Goal: Information Seeking & Learning: Learn about a topic

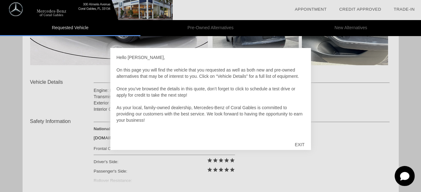
scroll to position [251, 0]
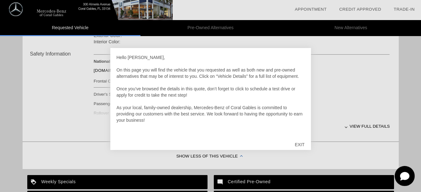
click at [303, 144] on div "EXIT" at bounding box center [300, 144] width 22 height 19
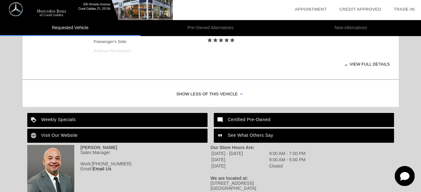
scroll to position [314, 0]
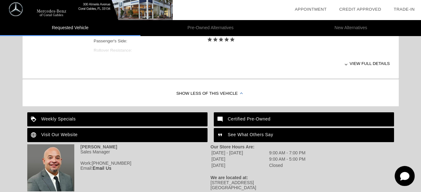
click at [235, 95] on div "Show Less of this Vehicle" at bounding box center [211, 93] width 376 height 25
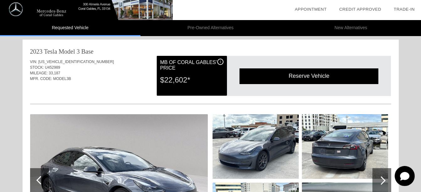
scroll to position [0, 0]
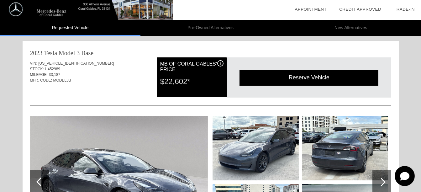
click at [221, 63] on span "i" at bounding box center [220, 63] width 1 height 4
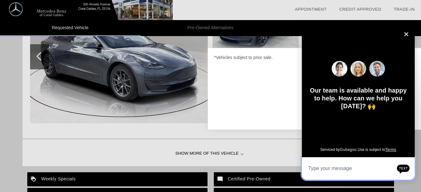
scroll to position [8, 0]
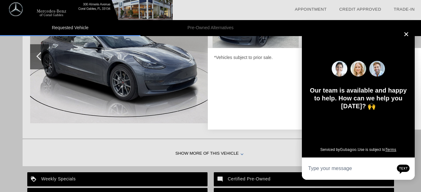
click at [404, 33] on button "Close" at bounding box center [406, 33] width 13 height 13
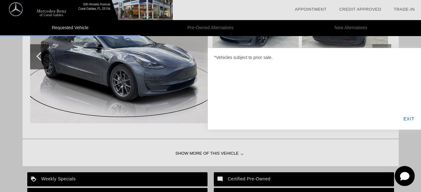
click at [411, 118] on div "EXIT" at bounding box center [409, 118] width 24 height 21
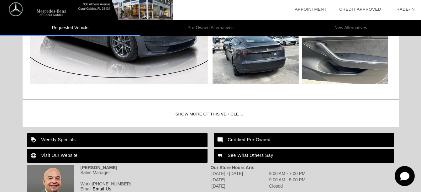
scroll to position [210, 0]
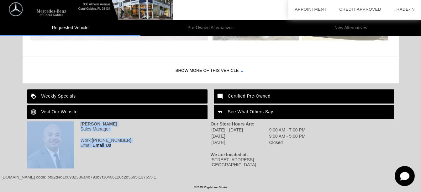
drag, startPoint x: 76, startPoint y: 149, endPoint x: 142, endPoint y: 174, distance: 70.8
click at [142, 174] on footer "Weekly Specials Certified Pre-Owned Visit Our Website See What Others Say [PERS…" at bounding box center [211, 131] width 376 height 86
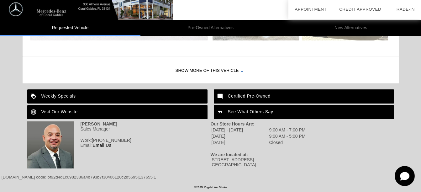
drag, startPoint x: 142, startPoint y: 174, endPoint x: 261, endPoint y: 139, distance: 123.9
click at [261, 140] on td "[DATE]" at bounding box center [239, 143] width 57 height 6
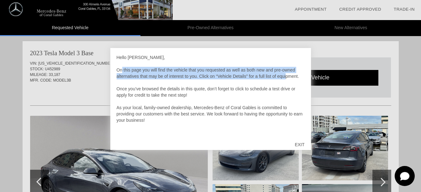
drag, startPoint x: 115, startPoint y: 72, endPoint x: 282, endPoint y: 78, distance: 167.6
click at [282, 78] on div "Hello [PERSON_NAME], On this page you will find the vehicle that you requested …" at bounding box center [210, 99] width 201 height 102
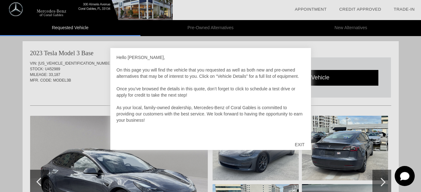
drag, startPoint x: 282, startPoint y: 78, endPoint x: 187, endPoint y: 94, distance: 96.4
click at [188, 94] on div "Hello [PERSON_NAME], On this page you will find the vehicle that you requested …" at bounding box center [211, 95] width 188 height 82
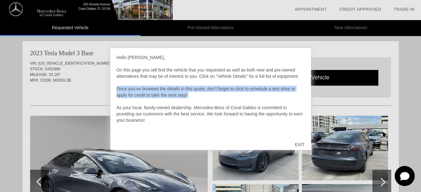
click at [187, 94] on div "Hello [PERSON_NAME], On this page you will find the vehicle that you requested …" at bounding box center [211, 95] width 188 height 82
drag, startPoint x: 187, startPoint y: 94, endPoint x: 240, endPoint y: 94, distance: 52.4
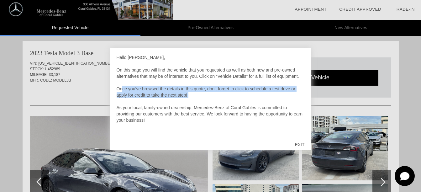
click at [240, 94] on div "Hello [PERSON_NAME], On this page you will find the vehicle that you requested …" at bounding box center [211, 95] width 188 height 82
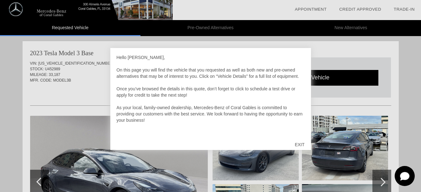
drag, startPoint x: 176, startPoint y: 110, endPoint x: 174, endPoint y: 114, distance: 4.5
click at [176, 110] on div "Hello Kyle, On this page you will find the vehicle that you requested as well a…" at bounding box center [211, 95] width 188 height 82
drag, startPoint x: 174, startPoint y: 114, endPoint x: 177, endPoint y: 107, distance: 7.7
click at [177, 107] on div "Hello Kyle, On this page you will find the vehicle that you requested as well a…" at bounding box center [211, 95] width 188 height 82
click at [176, 108] on div "Hello Kyle, On this page you will find the vehicle that you requested as well a…" at bounding box center [211, 95] width 188 height 82
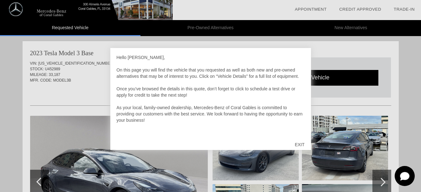
click at [176, 108] on div "Hello Kyle, On this page you will find the vehicle that you requested as well a…" at bounding box center [211, 95] width 188 height 82
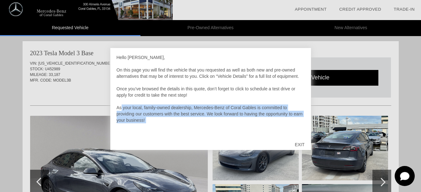
click at [176, 108] on div "Hello Kyle, On this page you will find the vehicle that you requested as well a…" at bounding box center [211, 95] width 188 height 82
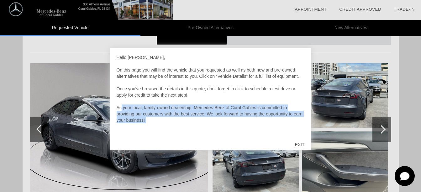
scroll to position [157, 0]
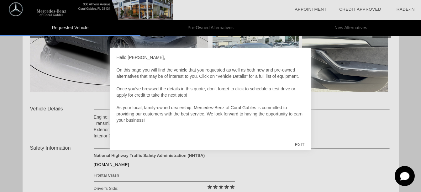
click at [296, 144] on div "EXIT" at bounding box center [300, 144] width 22 height 19
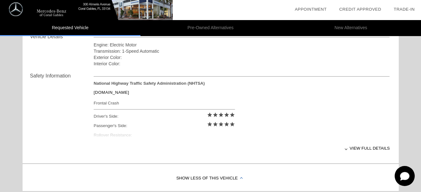
scroll to position [251, 0]
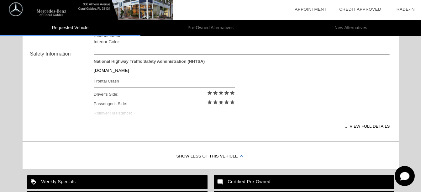
click at [231, 100] on div "star star star star star" at bounding box center [221, 103] width 28 height 9
click at [228, 104] on icon "star" at bounding box center [227, 102] width 6 height 6
click at [232, 106] on div "National Highway Traffic Safety Administration (NHTSA) www.nhtsa.gov Frontal Cr…" at bounding box center [242, 89] width 296 height 60
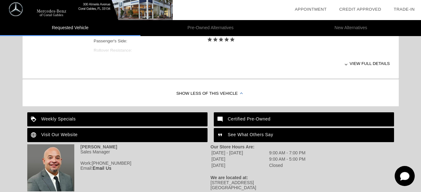
scroll to position [339, 0]
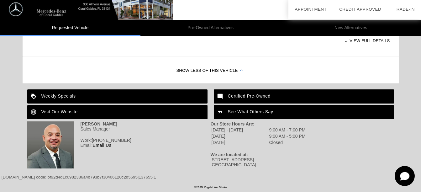
click at [50, 111] on div "Visit Our Website" at bounding box center [117, 112] width 180 height 14
